Goal: Task Accomplishment & Management: Manage account settings

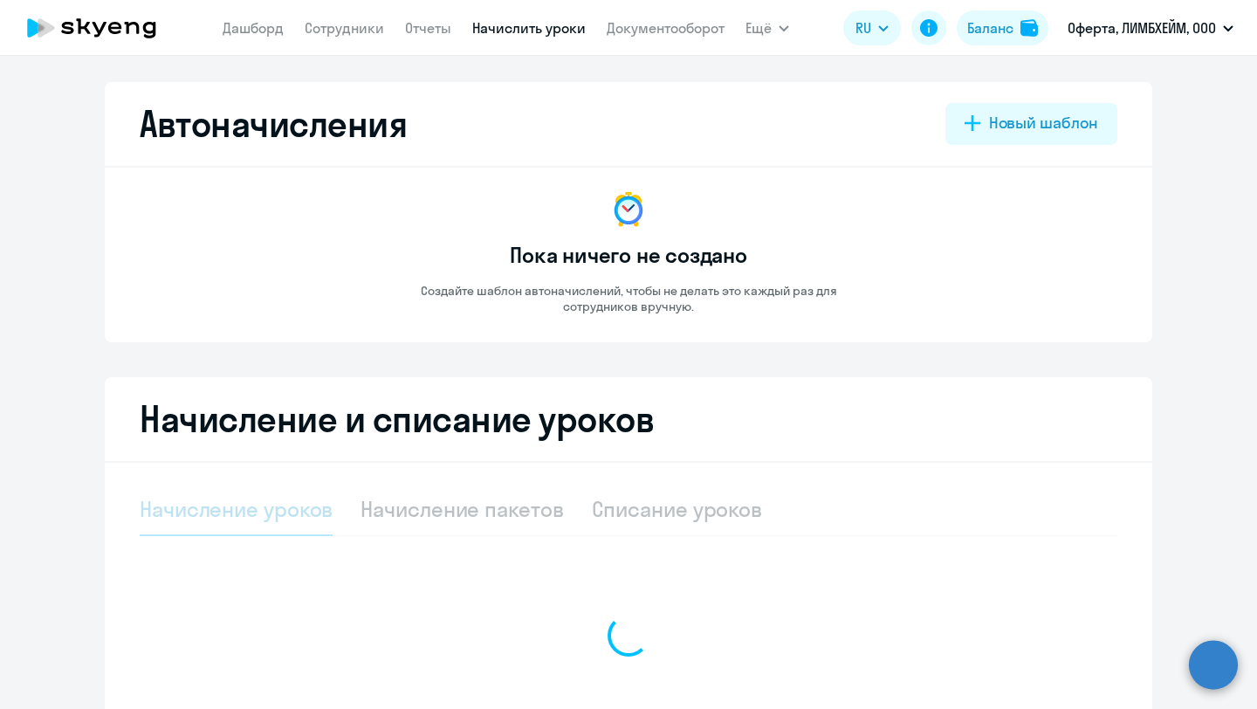
select select "10"
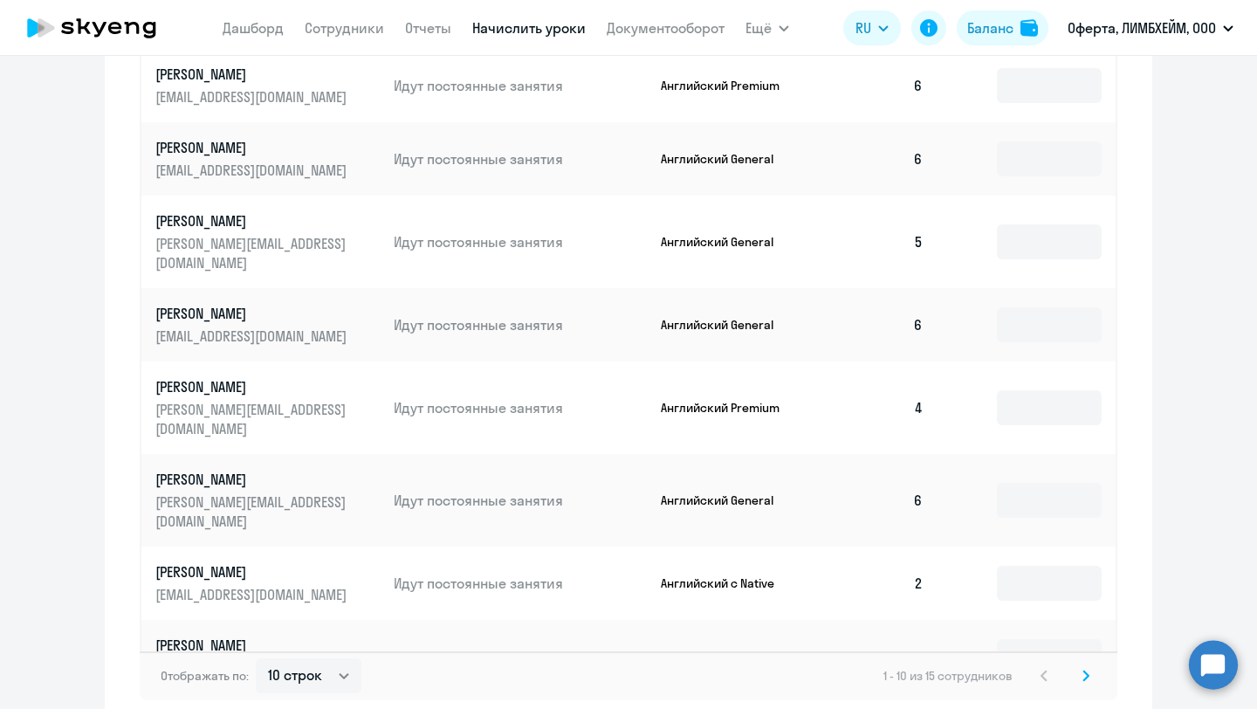
scroll to position [860, 0]
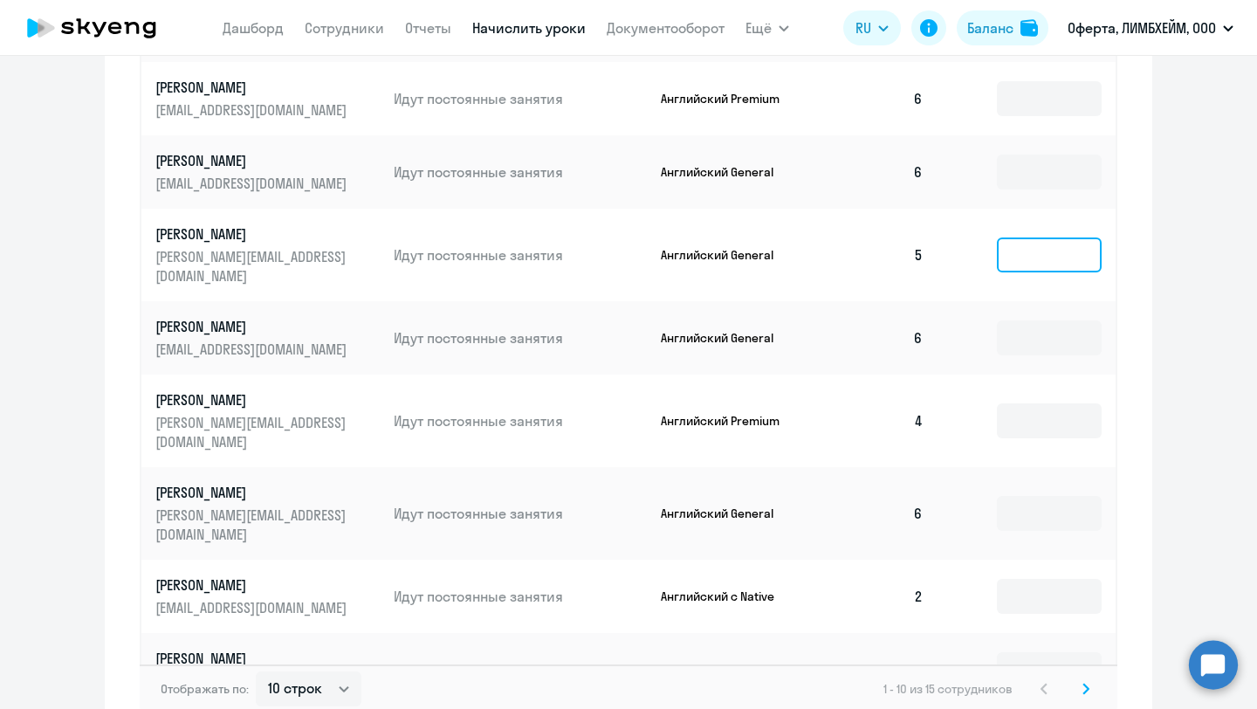
click at [1020, 242] on input at bounding box center [1049, 254] width 105 height 35
click at [1005, 652] on input at bounding box center [1049, 669] width 105 height 35
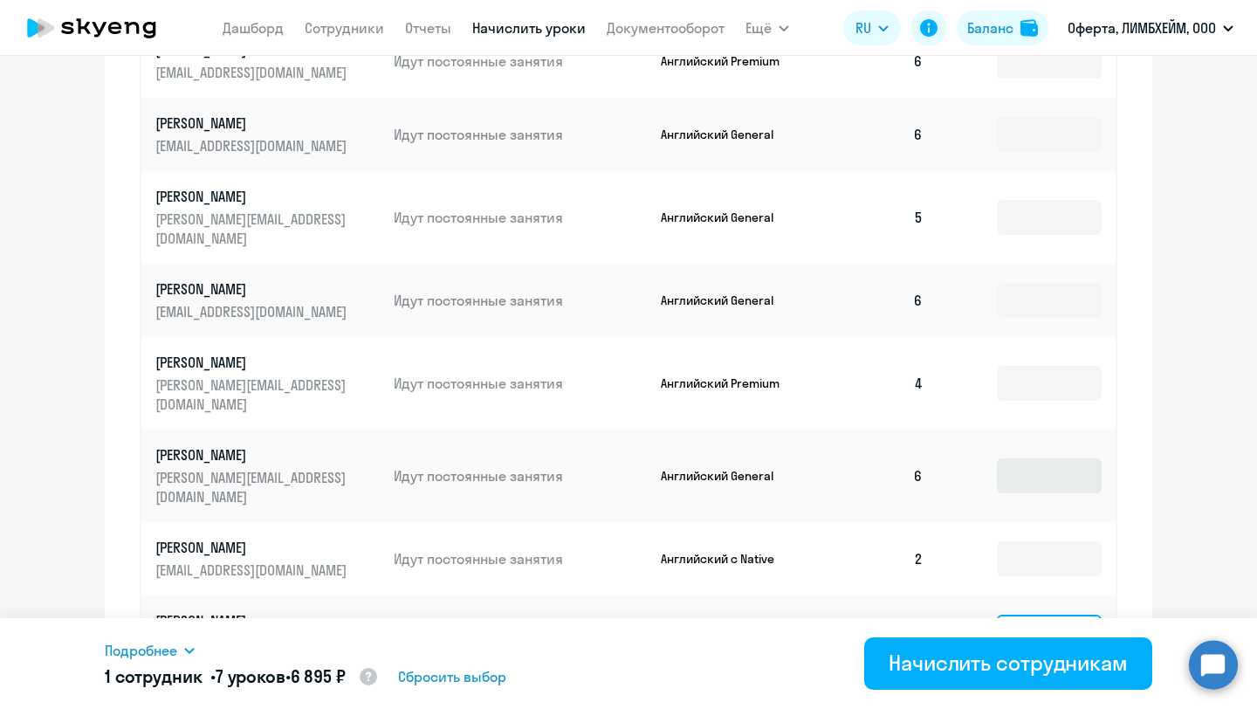
scroll to position [899, 0]
type input "7"
click at [1033, 456] on input at bounding box center [1049, 473] width 105 height 35
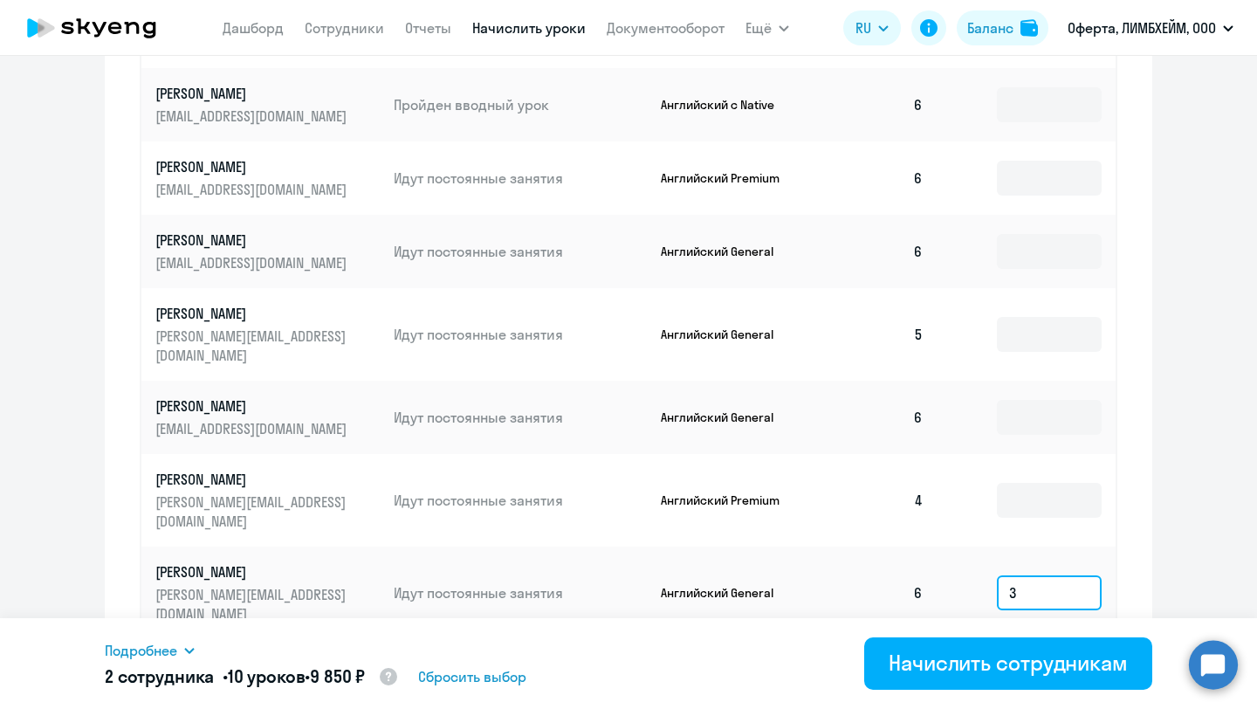
scroll to position [776, 0]
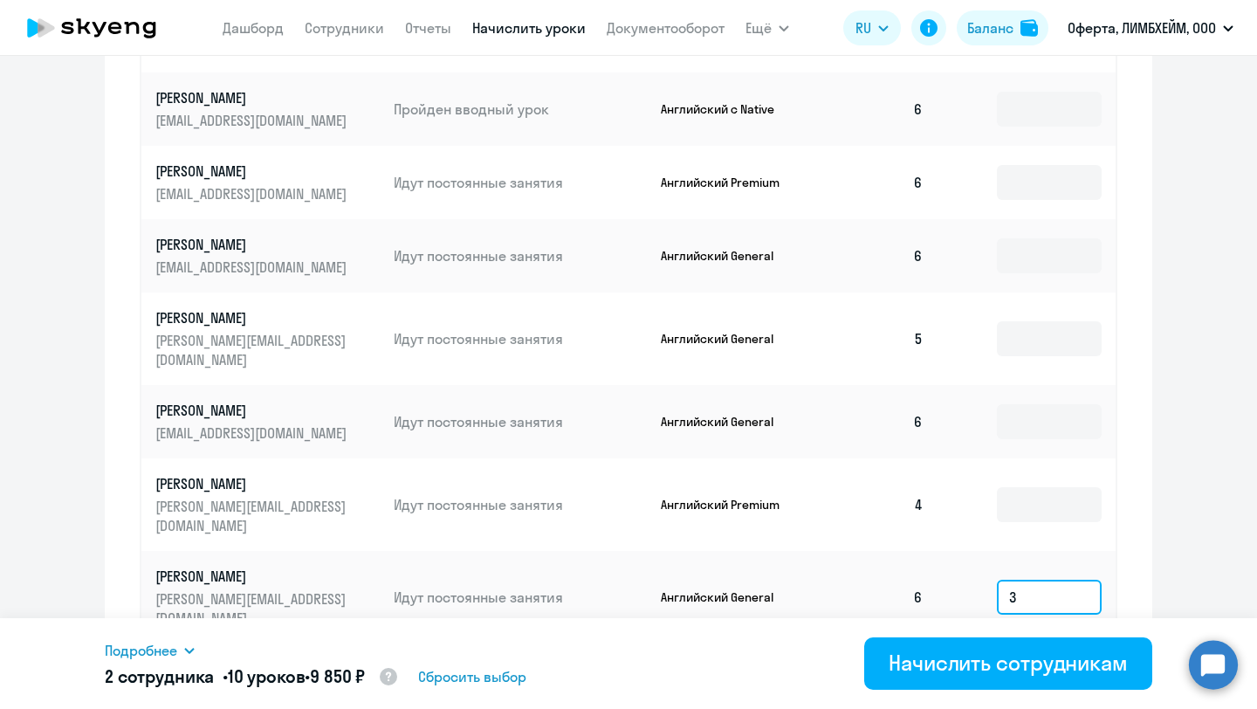
type input "3"
click at [1032, 321] on input at bounding box center [1049, 338] width 105 height 35
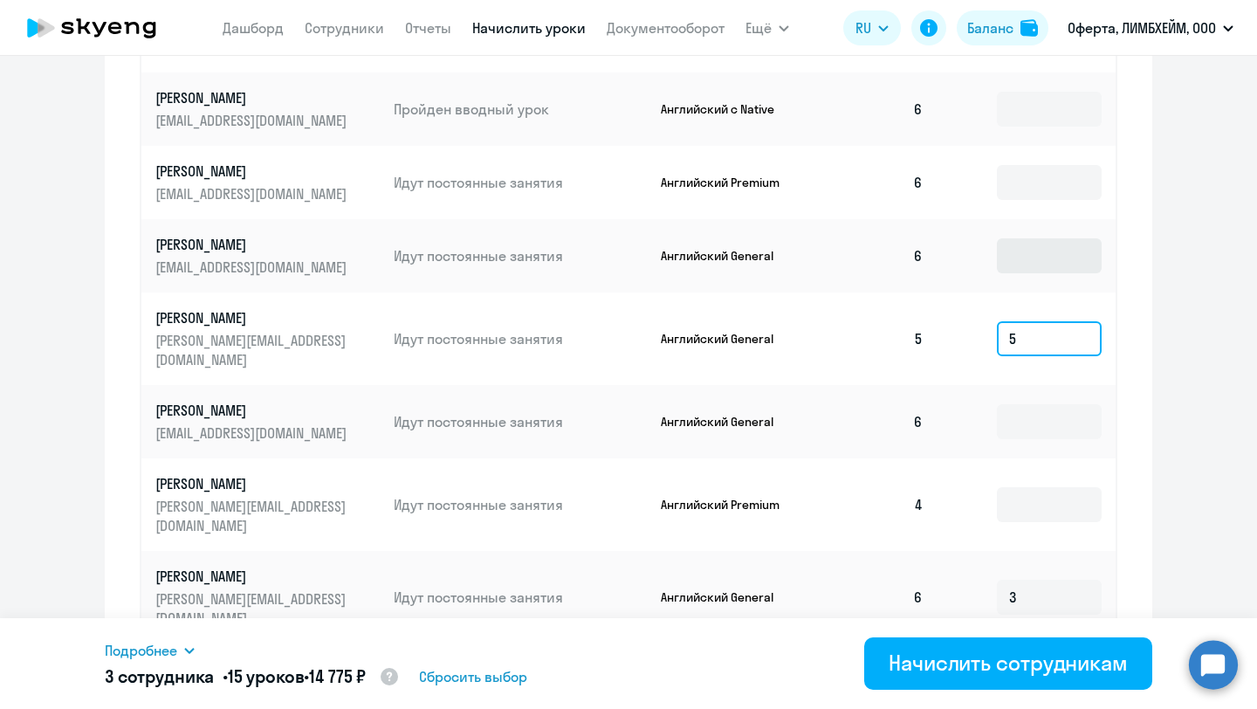
type input "5"
click at [1042, 264] on input at bounding box center [1049, 255] width 105 height 35
type input "4"
click at [1054, 175] on input at bounding box center [1049, 182] width 105 height 35
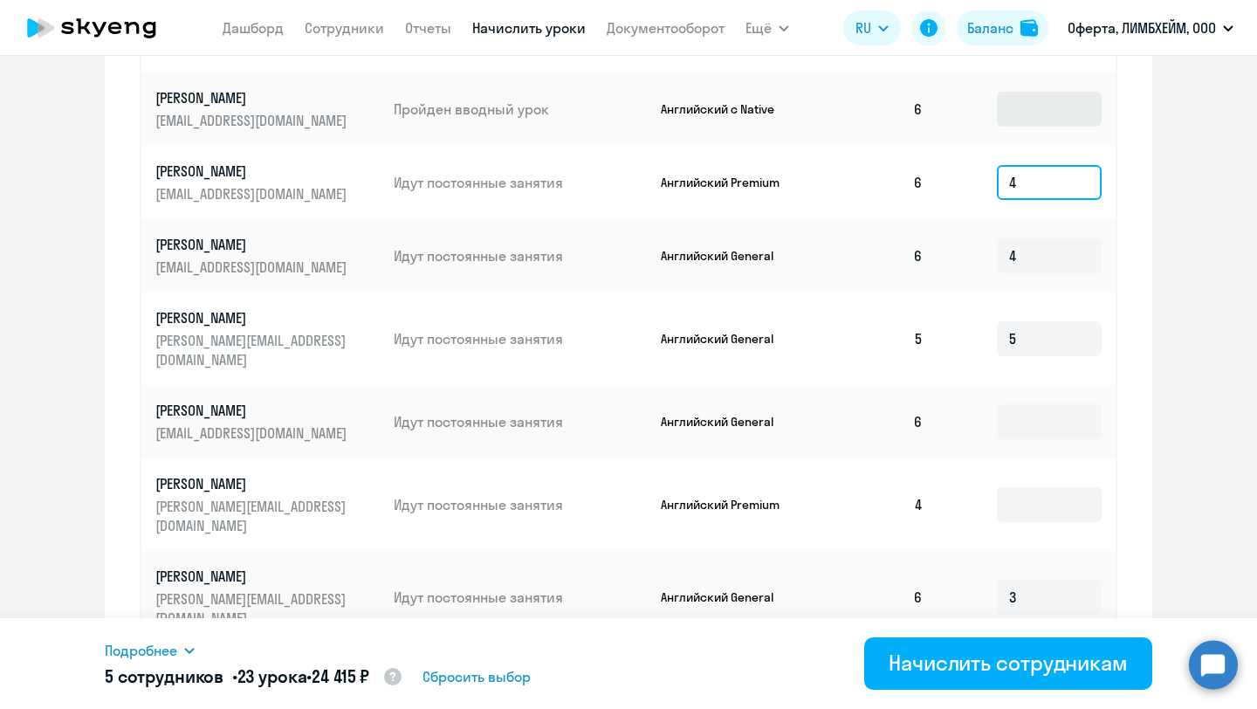
type input "4"
click at [1025, 95] on input at bounding box center [1049, 109] width 105 height 35
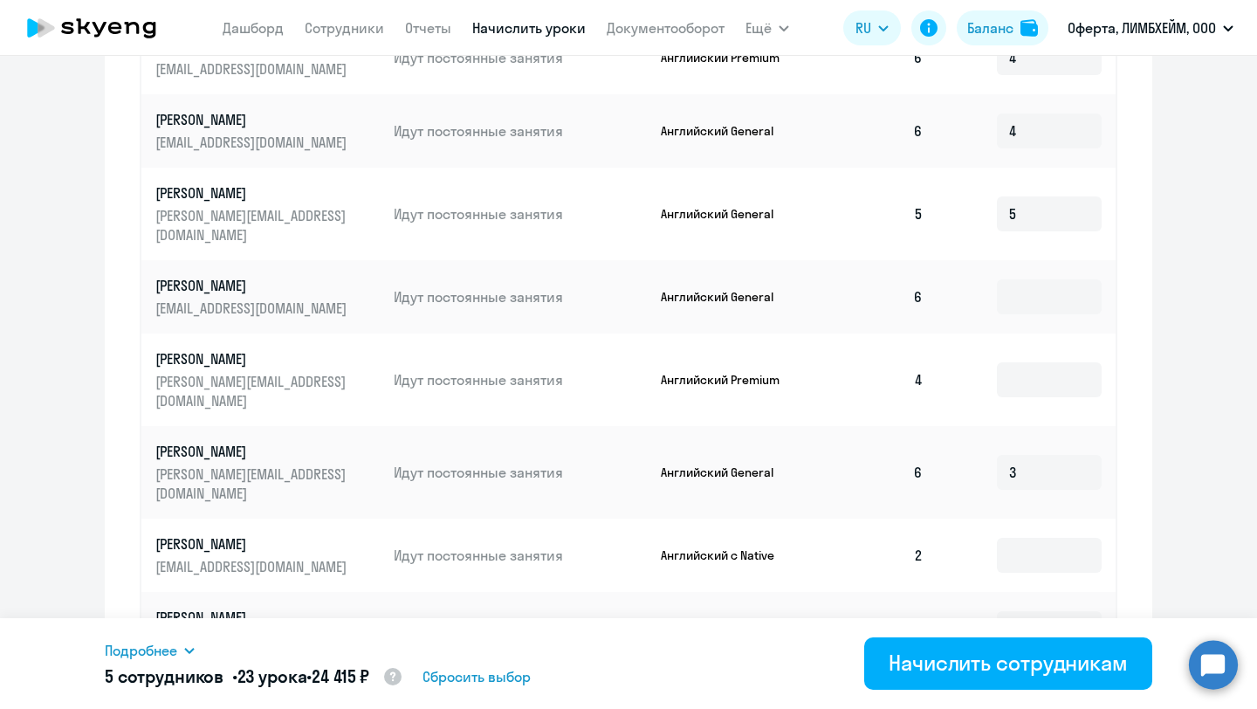
scroll to position [946, 0]
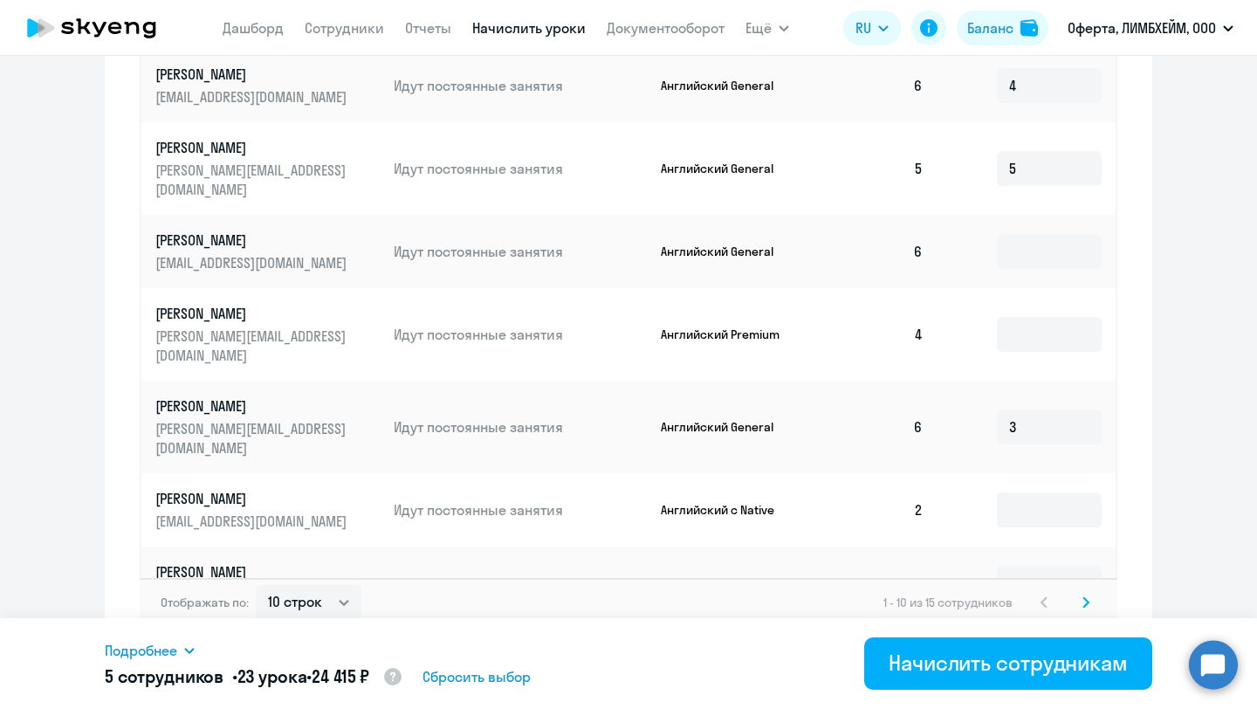
click at [1092, 592] on svg-icon at bounding box center [1085, 602] width 21 height 21
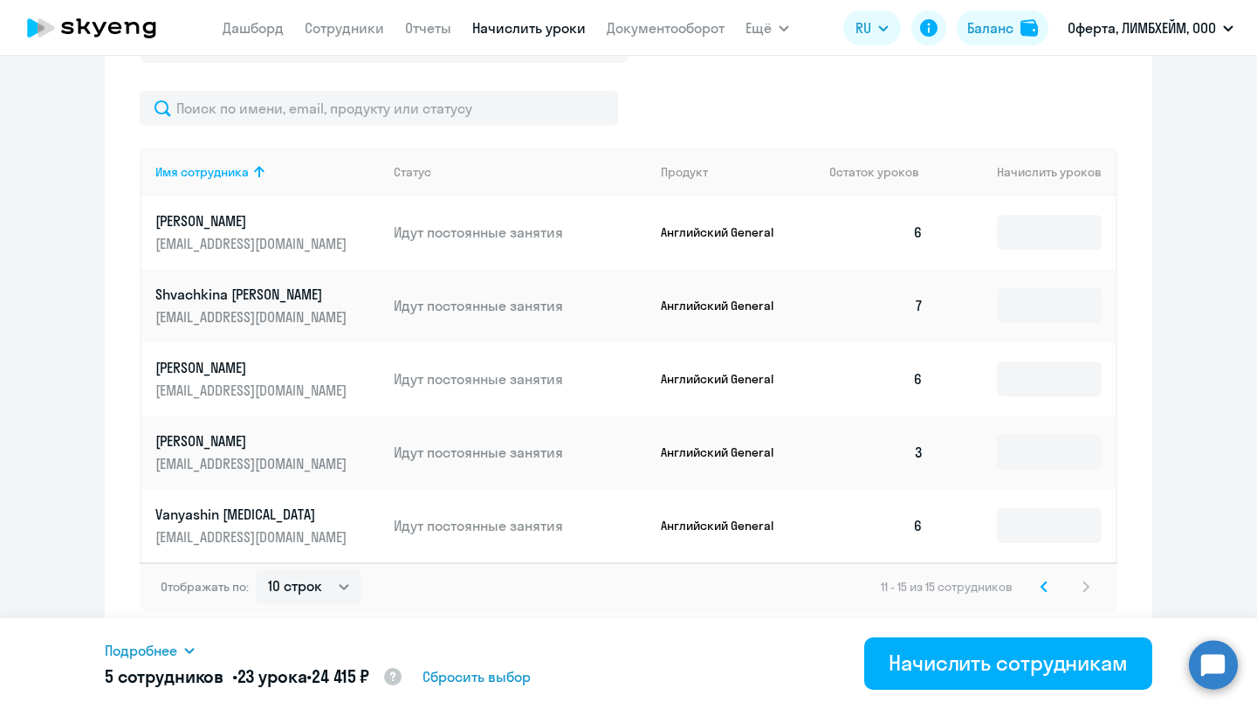
scroll to position [579, 0]
click at [1046, 310] on input at bounding box center [1049, 305] width 105 height 35
type input "3"
click at [1053, 243] on input at bounding box center [1049, 232] width 105 height 35
type input "4"
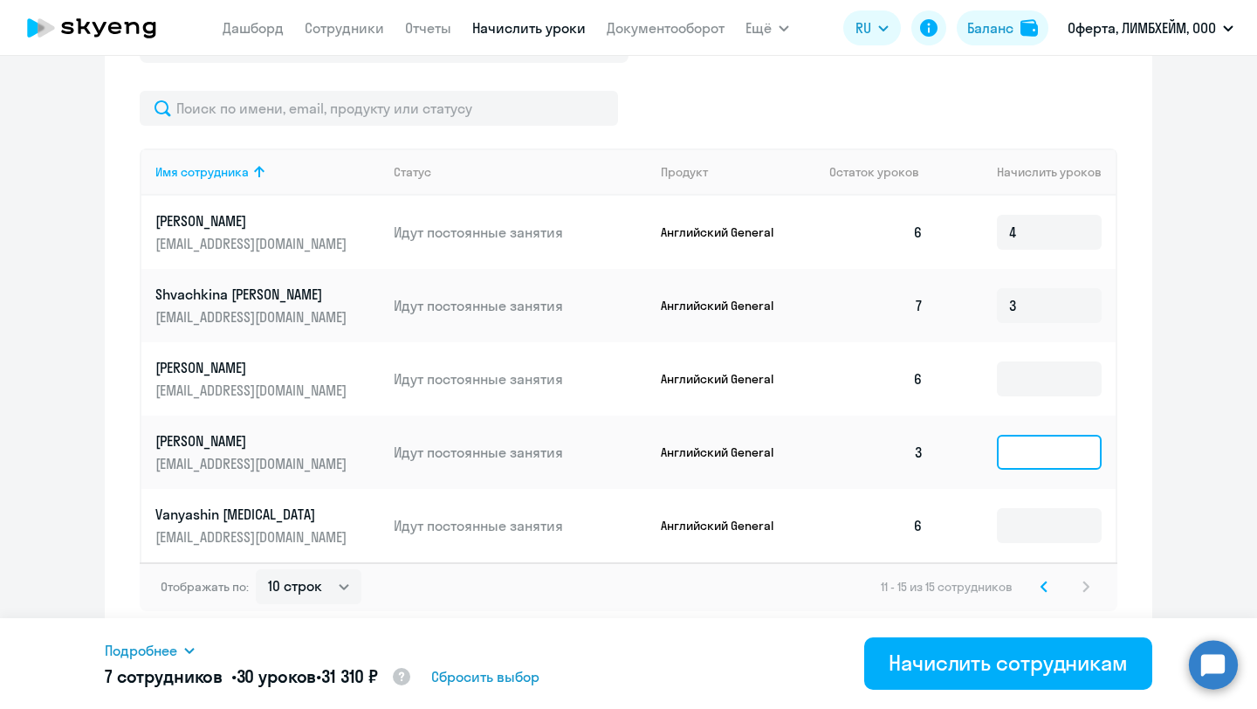
click at [1018, 441] on input at bounding box center [1049, 452] width 105 height 35
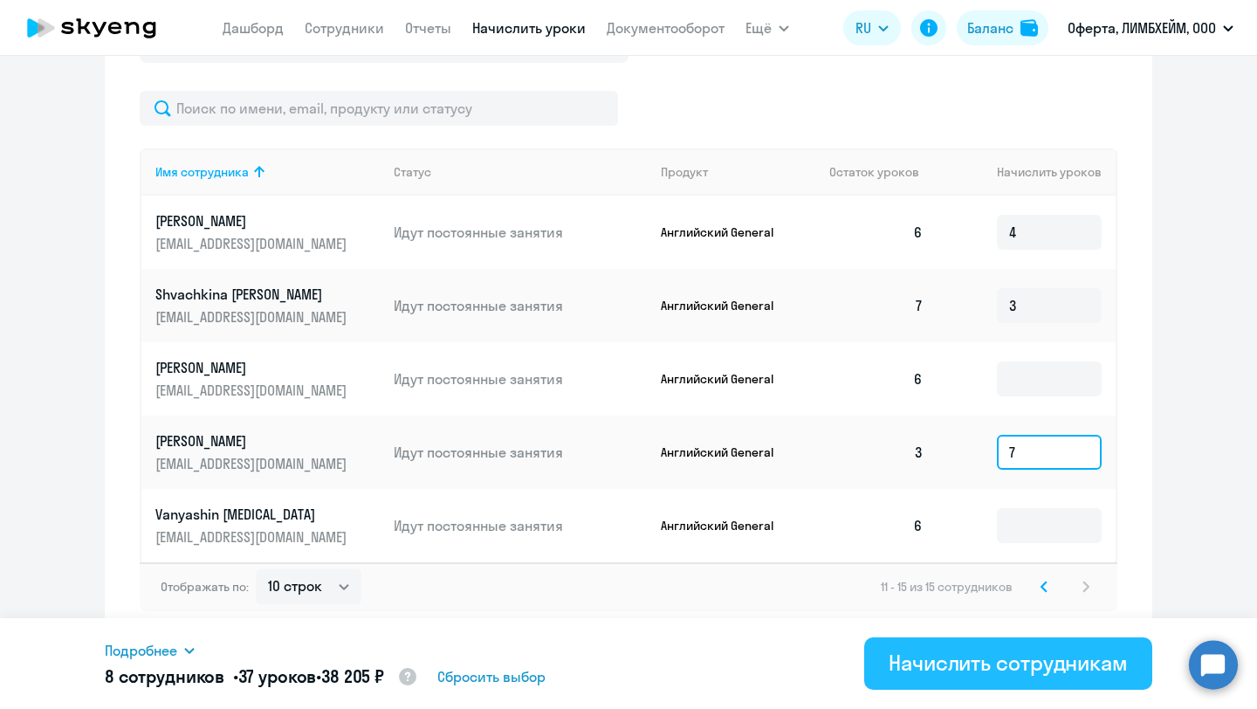
type input "7"
click at [1041, 675] on div "Начислить сотрудникам" at bounding box center [1007, 662] width 239 height 28
